Goal: Register for event/course

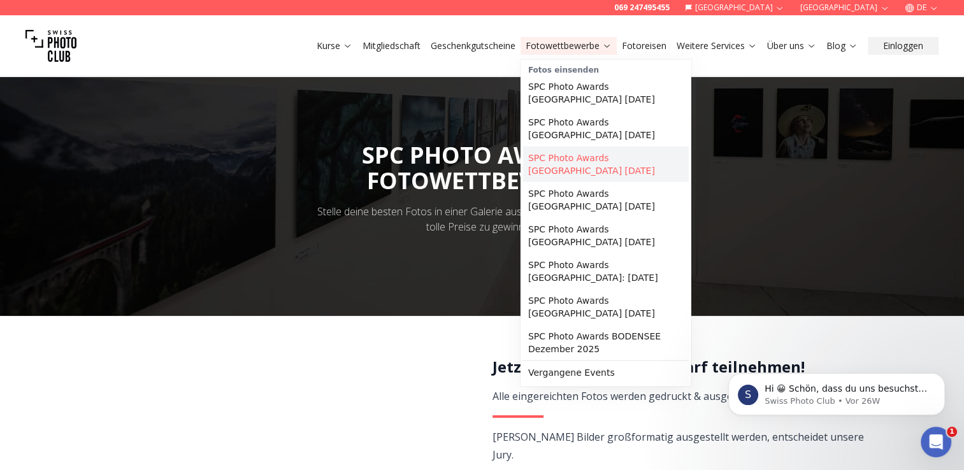
click at [612, 147] on link "SPC Photo Awards [GEOGRAPHIC_DATA] [DATE]" at bounding box center [606, 165] width 166 height 36
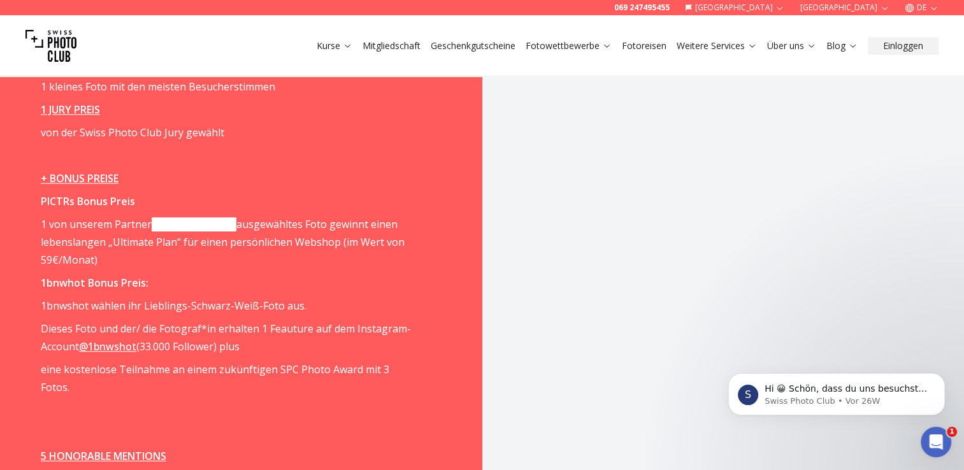
scroll to position [1721, 0]
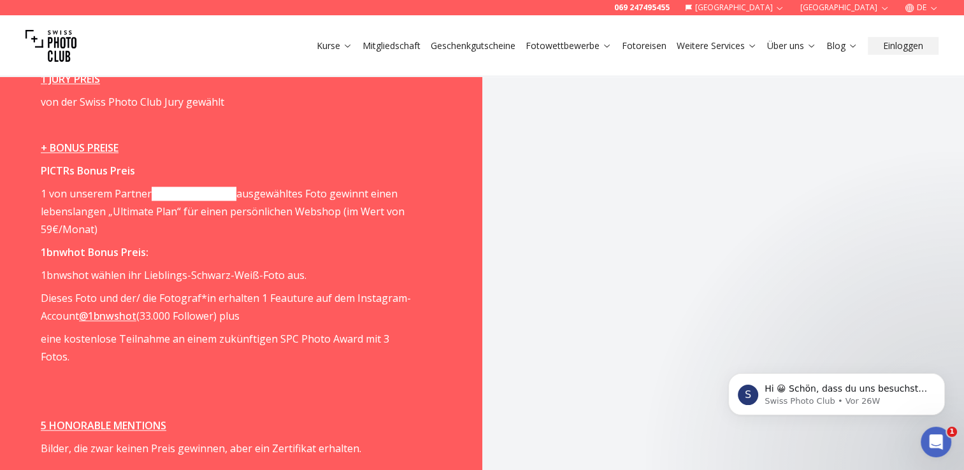
click at [105, 309] on link "@1bnwshot" at bounding box center [107, 316] width 57 height 14
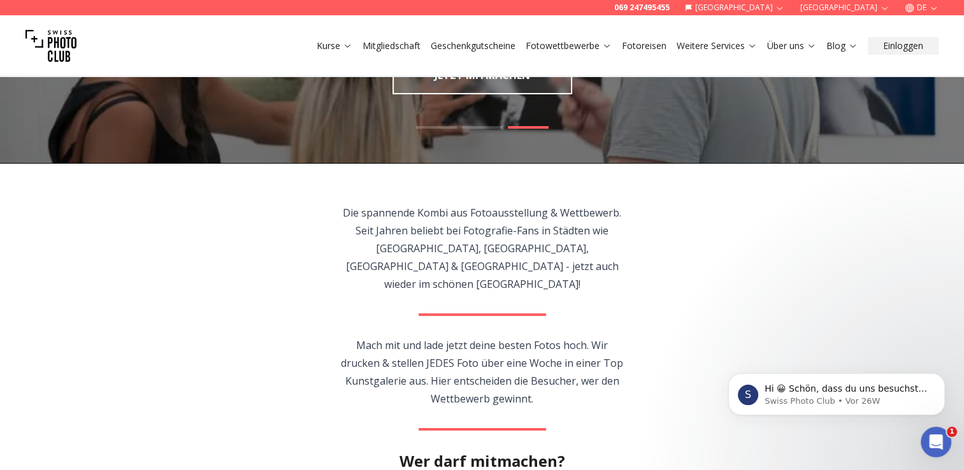
scroll to position [0, 0]
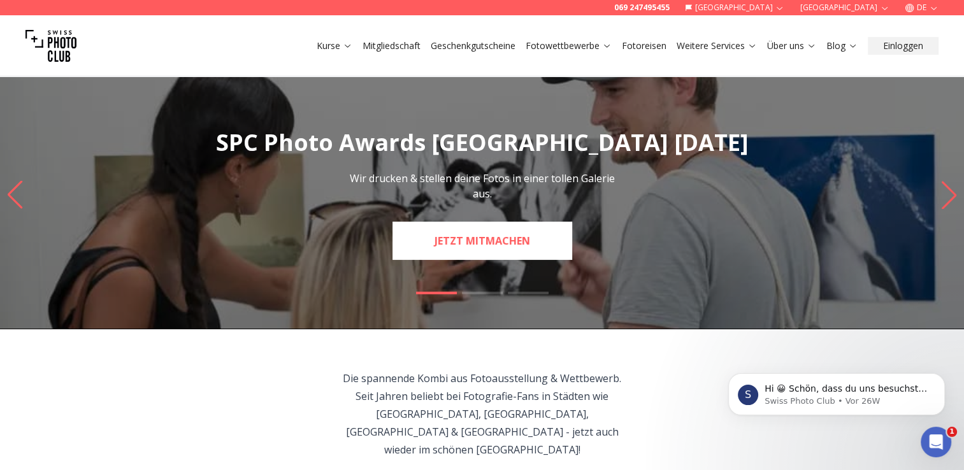
click at [509, 246] on link "JETZT MITMACHEN" at bounding box center [483, 241] width 180 height 38
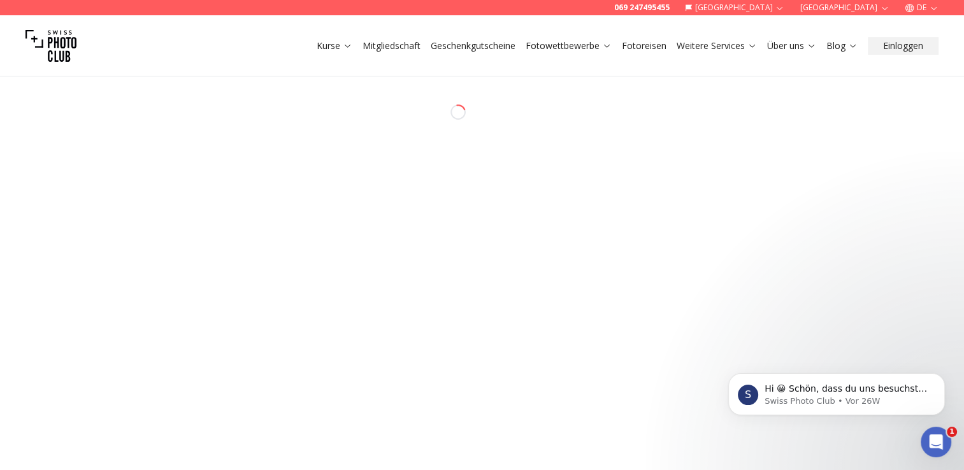
select select "*******"
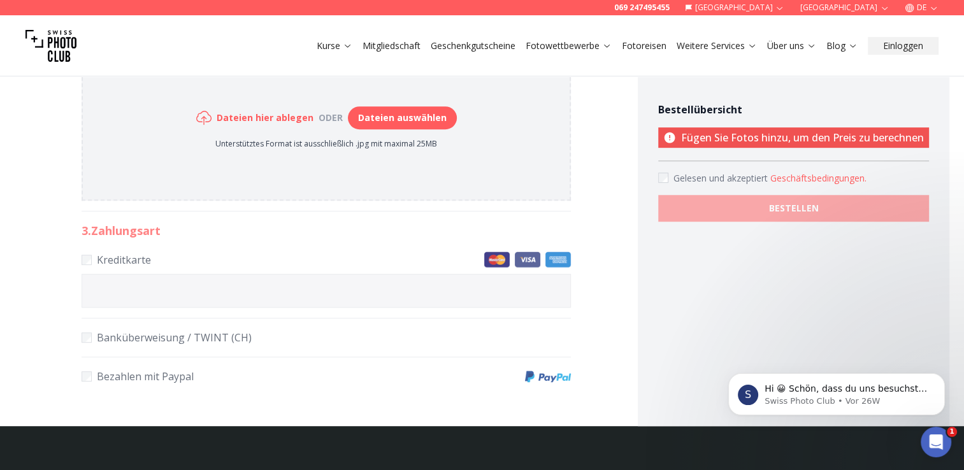
scroll to position [701, 0]
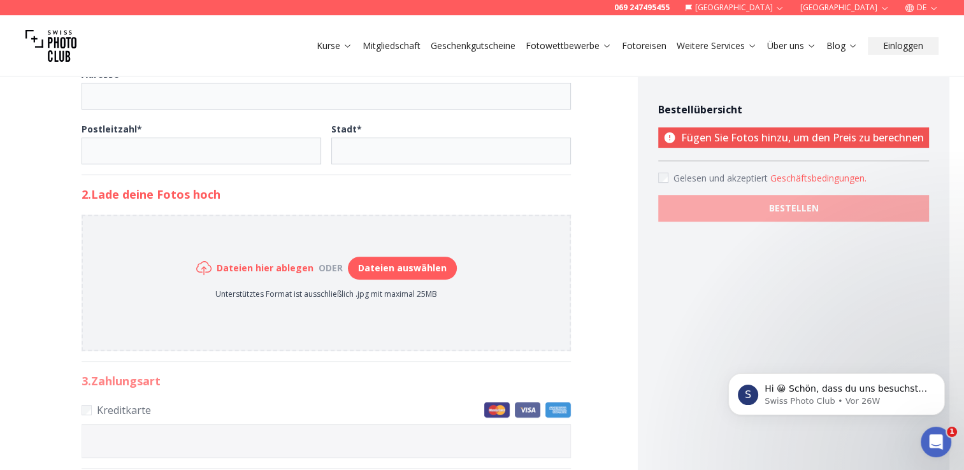
scroll to position [510, 0]
click at [415, 264] on button "Dateien auswählen" at bounding box center [402, 268] width 109 height 23
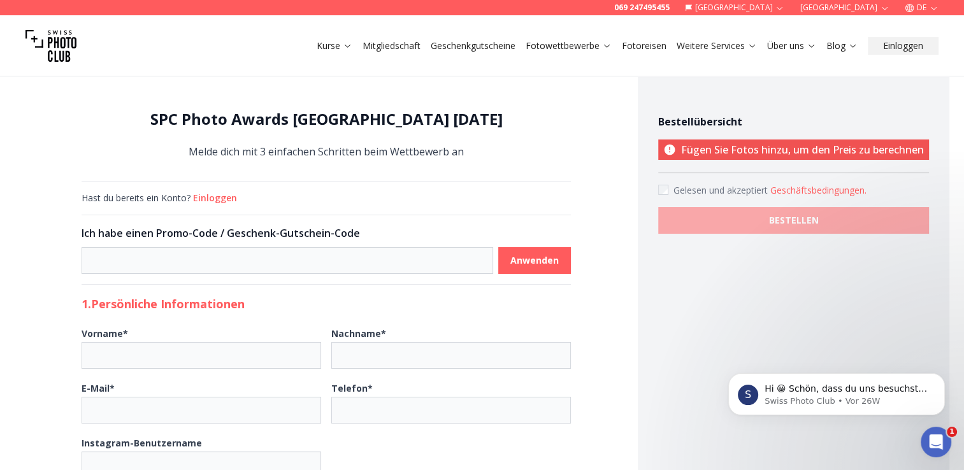
scroll to position [0, 0]
